Goal: Task Accomplishment & Management: Use online tool/utility

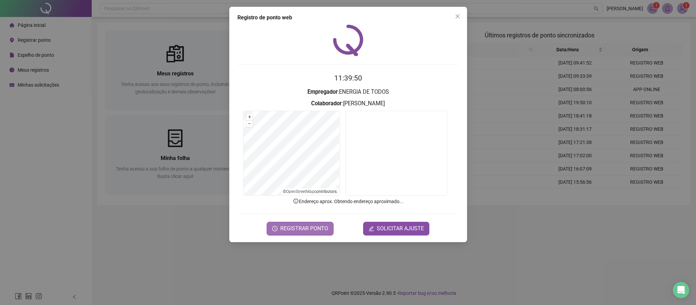
click at [274, 227] on icon "clock-circle" at bounding box center [274, 228] width 5 height 5
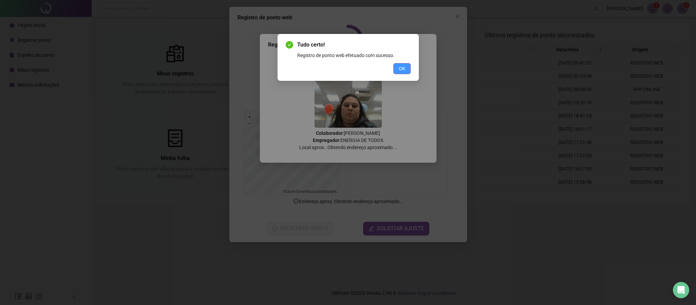
click at [399, 68] on span "OK" at bounding box center [402, 68] width 6 height 7
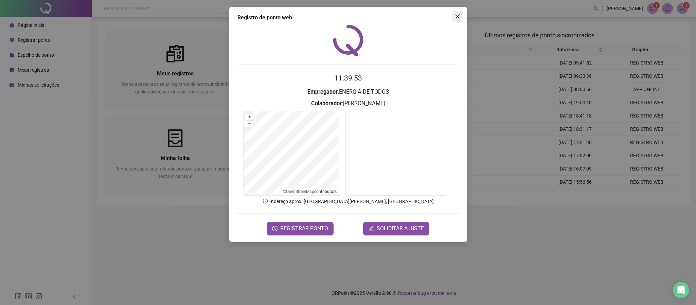
click at [458, 16] on icon "close" at bounding box center [457, 16] width 5 height 5
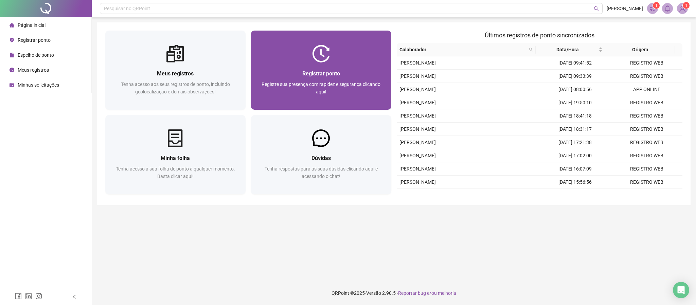
click at [306, 46] on div at bounding box center [321, 54] width 140 height 18
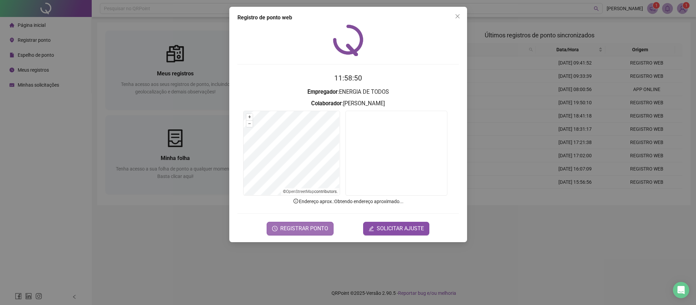
click at [283, 226] on span "REGISTRAR PONTO" at bounding box center [304, 228] width 48 height 8
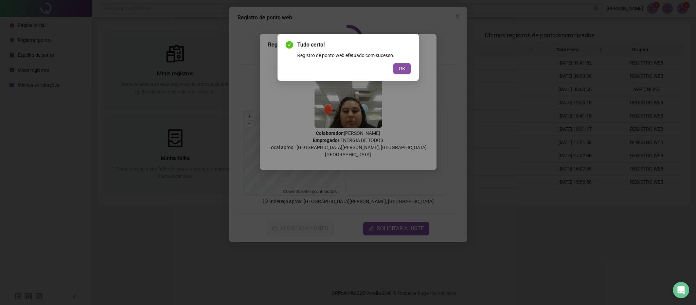
drag, startPoint x: 398, startPoint y: 63, endPoint x: 405, endPoint y: 58, distance: 8.6
click at [399, 63] on button "OK" at bounding box center [401, 68] width 17 height 11
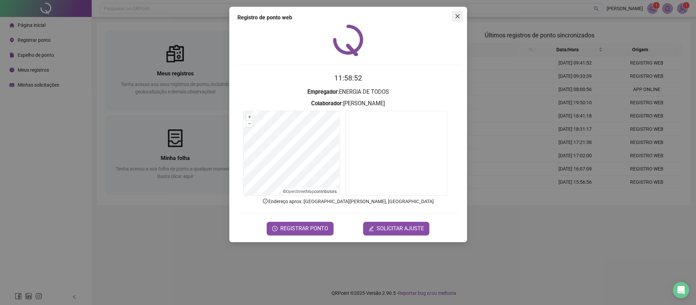
click at [455, 17] on icon "close" at bounding box center [457, 16] width 5 height 5
